Goal: Task Accomplishment & Management: Manage account settings

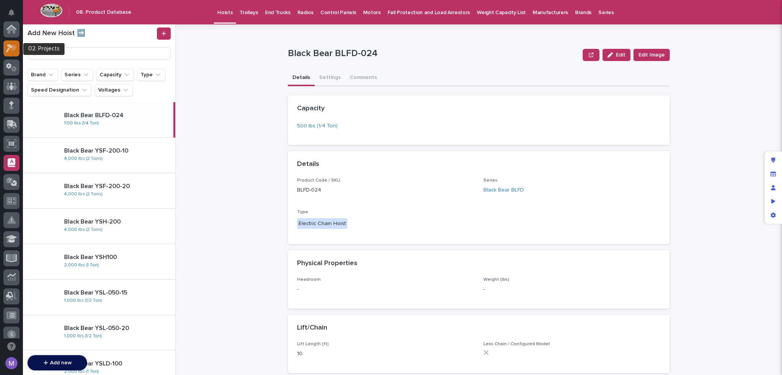
click at [8, 53] on div at bounding box center [11, 48] width 16 height 16
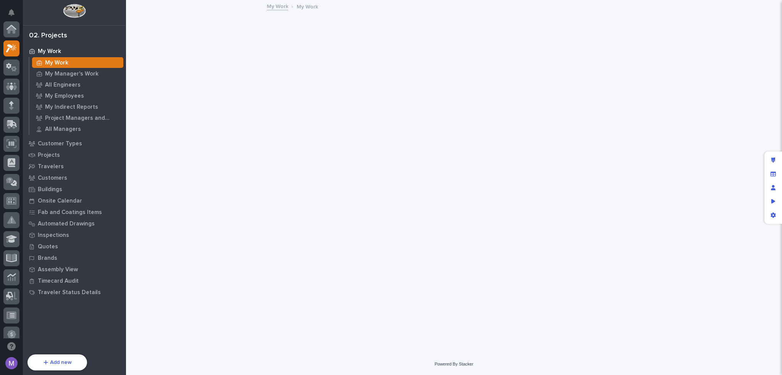
scroll to position [19, 0]
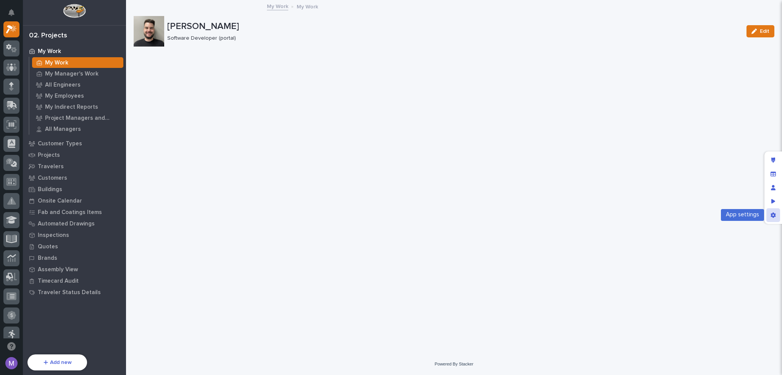
click at [773, 216] on icon "App settings" at bounding box center [772, 215] width 5 height 5
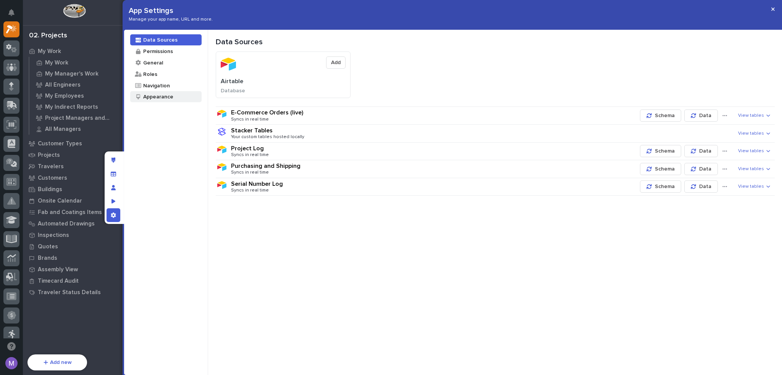
click at [186, 98] on div "Appearance" at bounding box center [165, 96] width 71 height 11
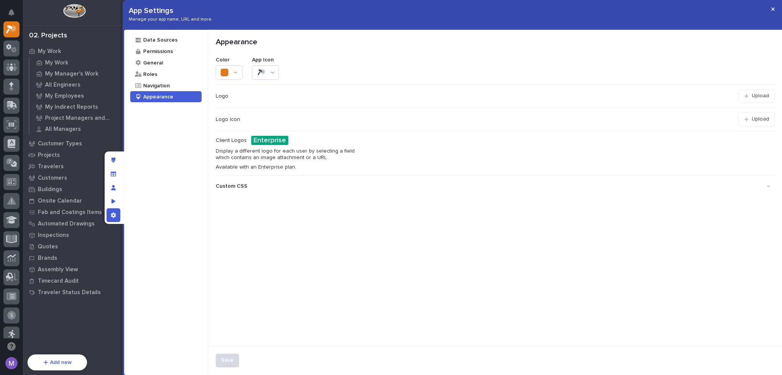
click at [316, 185] on div "Custom CSS" at bounding box center [491, 186] width 551 height 13
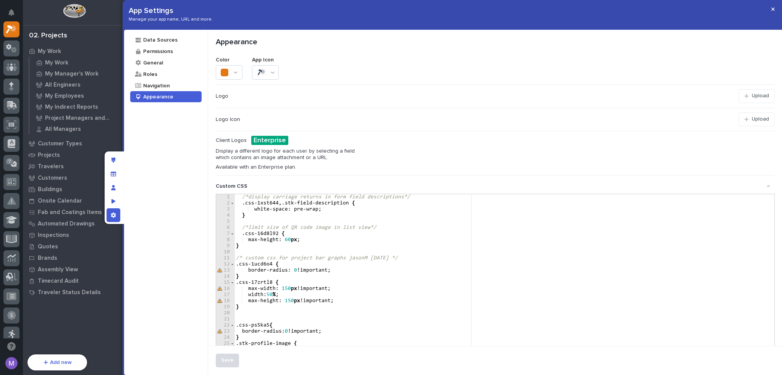
type textarea "**********"
click at [432, 239] on div "/*display carriage returns in form field descriptions*/ .css-1xst644 , .stk-fie…" at bounding box center [501, 295] width 534 height 203
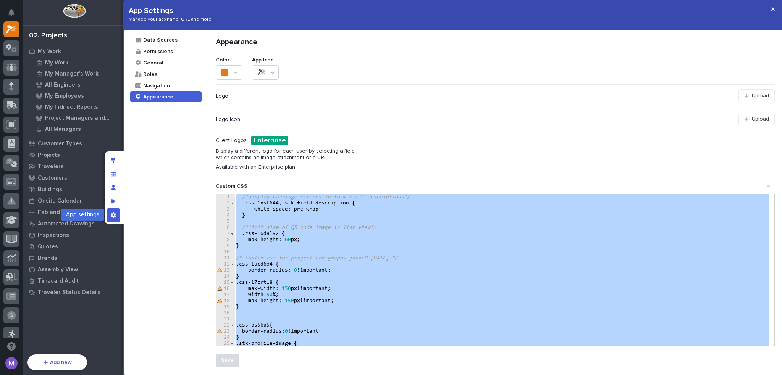
click at [107, 217] on div "App settings" at bounding box center [114, 215] width 14 height 14
